Goal: Task Accomplishment & Management: Manage account settings

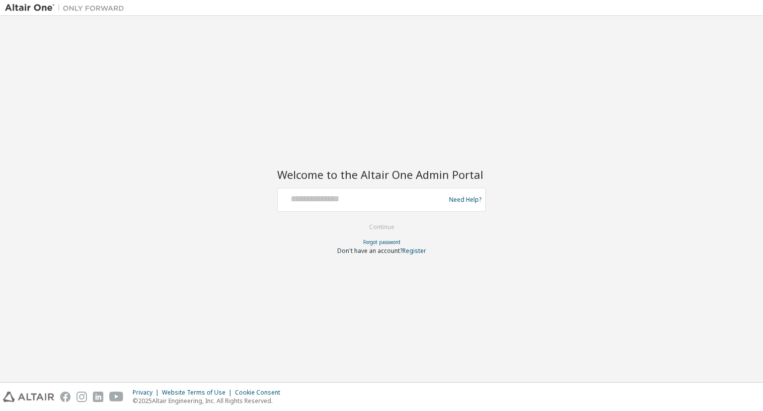
drag, startPoint x: 366, startPoint y: 185, endPoint x: 351, endPoint y: 196, distance: 18.5
click at [365, 186] on div "Welcome to the Altair One Admin Portal Need Help? Please make sure that you pro…" at bounding box center [381, 205] width 209 height 98
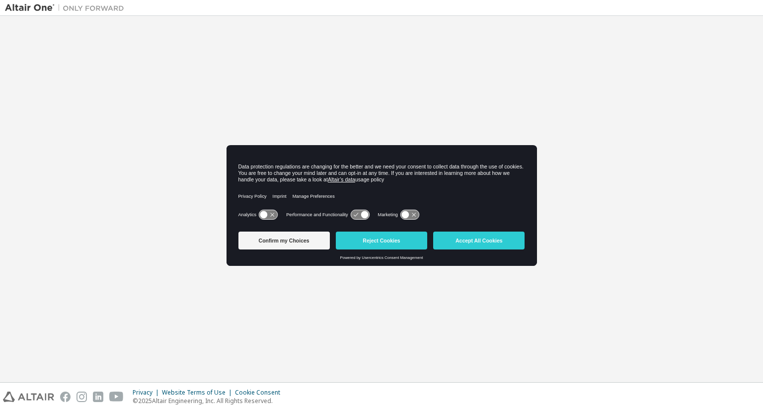
click at [351, 196] on div "Privacy Policy Imprint Manage Preferences" at bounding box center [382, 196] width 287 height 22
click at [490, 244] on button "Accept All Cookies" at bounding box center [478, 241] width 91 height 18
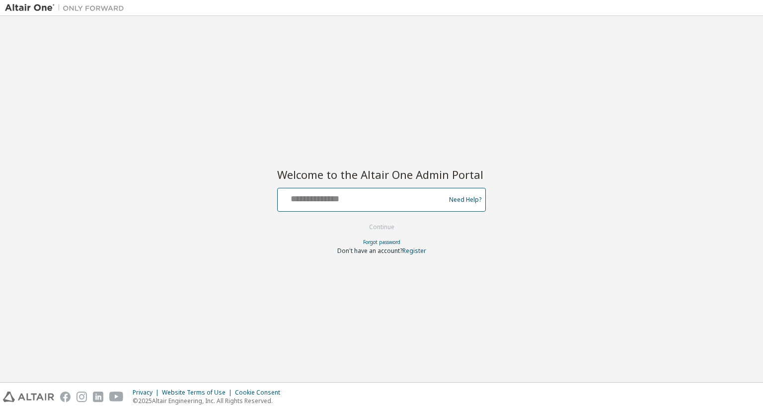
click at [326, 192] on input "text" at bounding box center [363, 197] width 163 height 14
click at [324, 193] on input "text" at bounding box center [363, 197] width 163 height 14
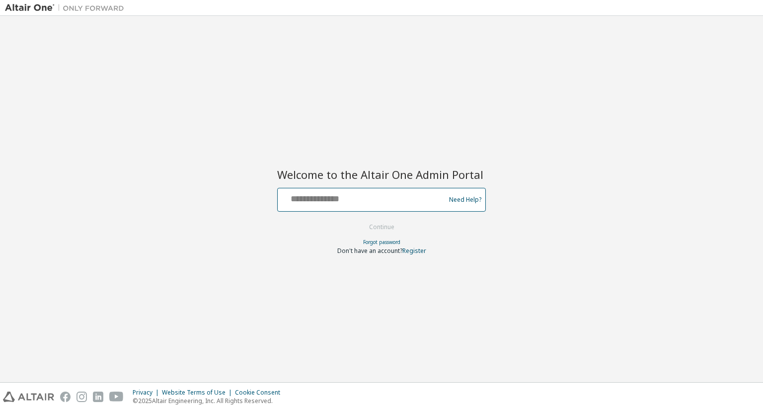
click at [324, 193] on input "text" at bounding box center [363, 197] width 163 height 14
type input "**********"
click at [376, 227] on button "Continue" at bounding box center [382, 227] width 46 height 15
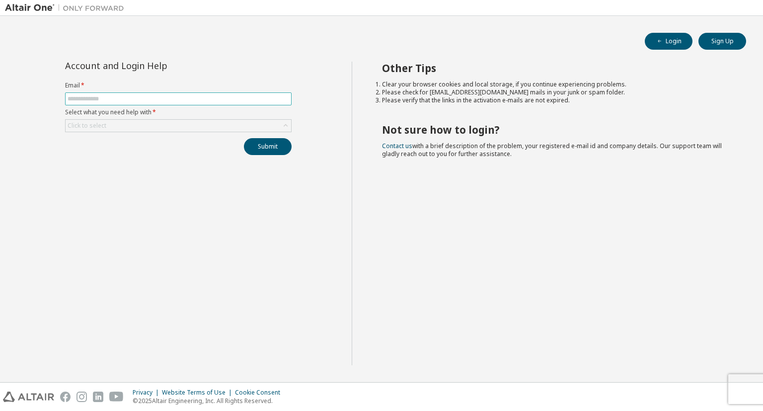
click at [167, 96] on input "text" at bounding box center [179, 99] width 222 height 8
type input "**********"
click at [159, 121] on div "Click to select" at bounding box center [179, 126] width 226 height 12
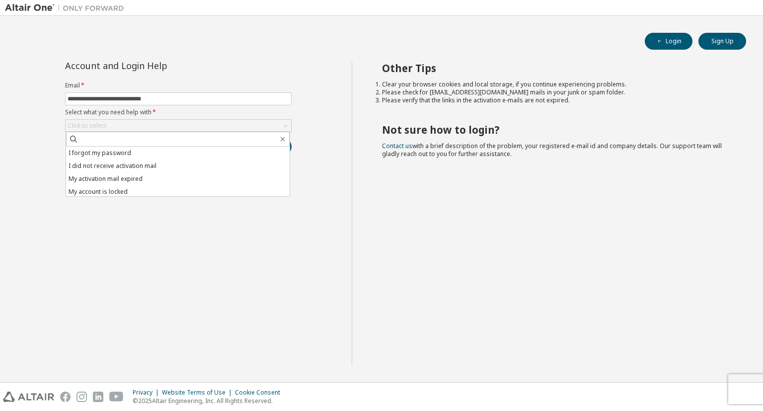
drag, startPoint x: 143, startPoint y: 152, endPoint x: 164, endPoint y: 152, distance: 20.9
click at [143, 152] on li "I forgot my password" at bounding box center [178, 153] width 224 height 13
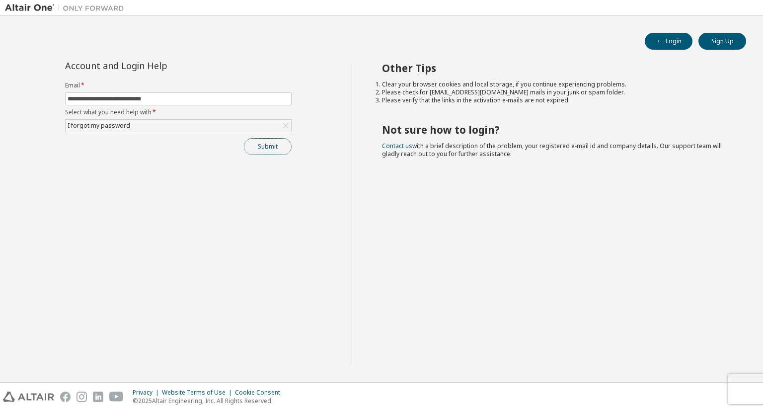
click at [259, 147] on button "Submit" at bounding box center [268, 146] width 48 height 17
